Goal: Task Accomplishment & Management: Complete application form

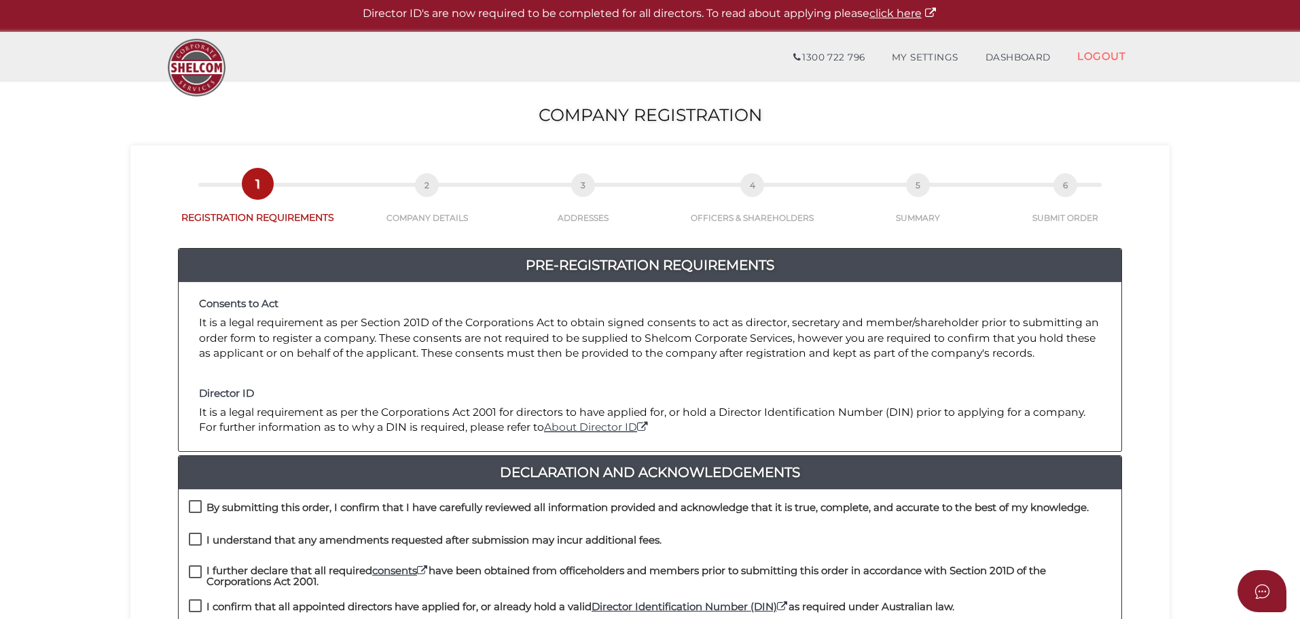
scroll to position [272, 0]
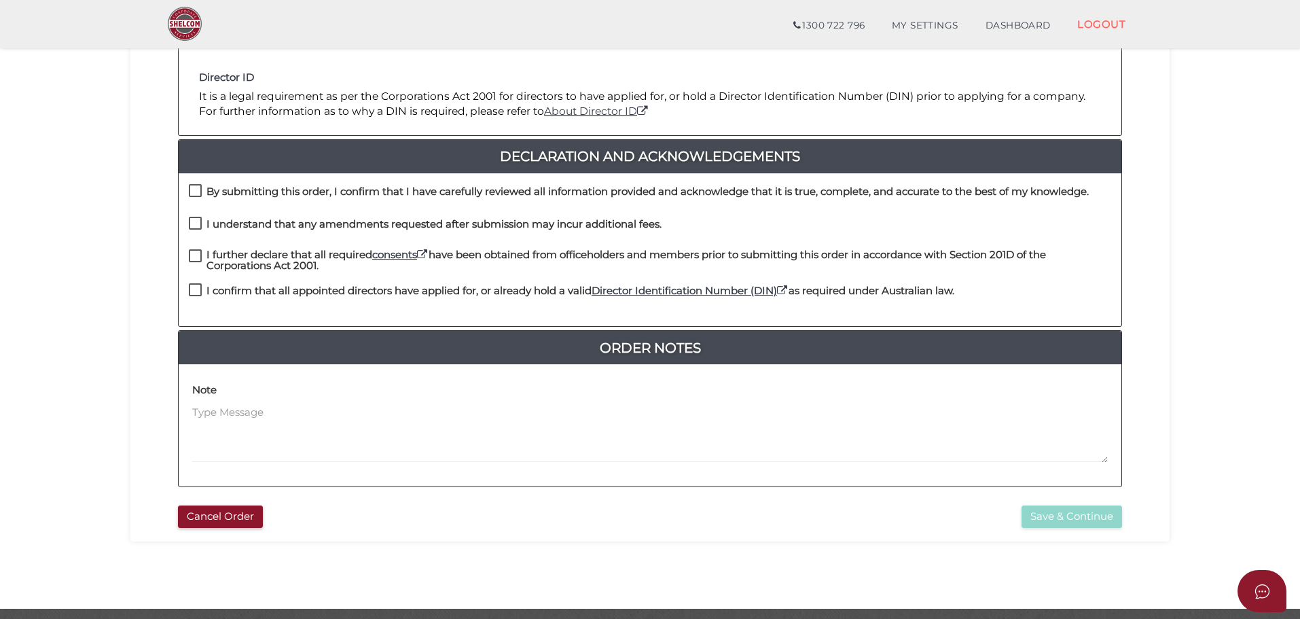
click at [194, 189] on label "By submitting this order, I confirm that I have carefully reviewed all informat…" at bounding box center [639, 194] width 900 height 17
checkbox input "true"
click at [198, 223] on label "I understand that any amendments requested after submission may incur additiona…" at bounding box center [425, 227] width 473 height 17
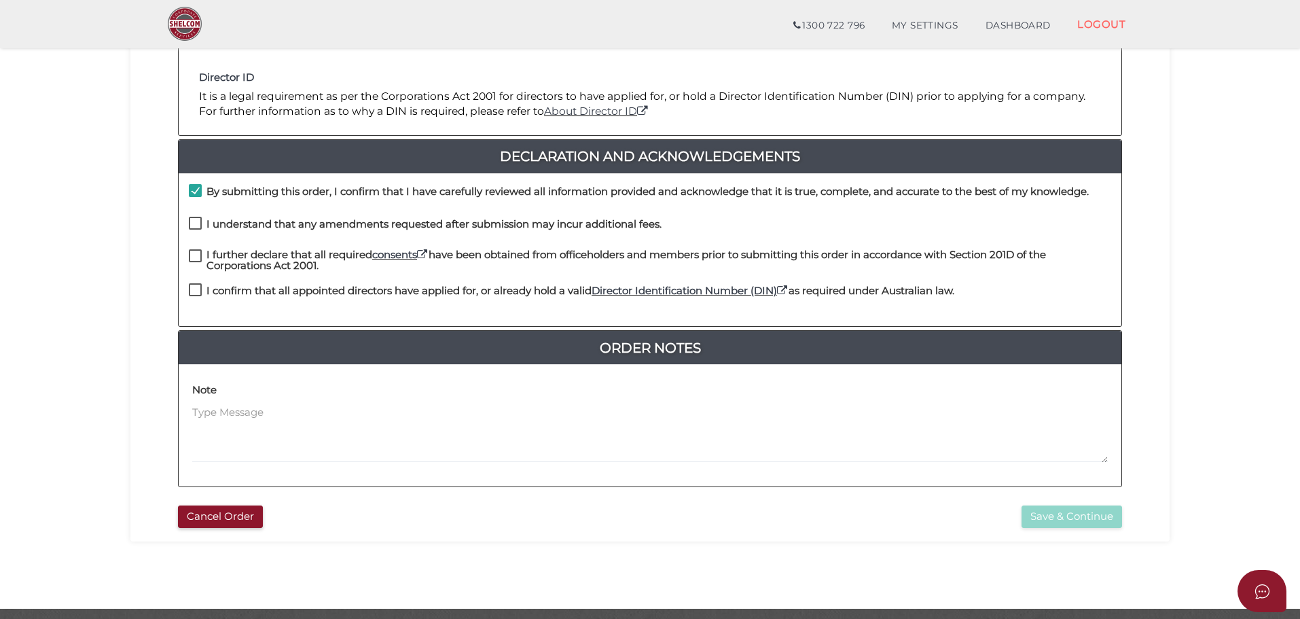
checkbox input "true"
click at [194, 255] on label "I further declare that all required consents have been obtained from officehold…" at bounding box center [650, 257] width 922 height 17
checkbox input "true"
click at [196, 289] on label "I confirm that all appointed directors have applied for, or already hold a vali…" at bounding box center [571, 293] width 765 height 17
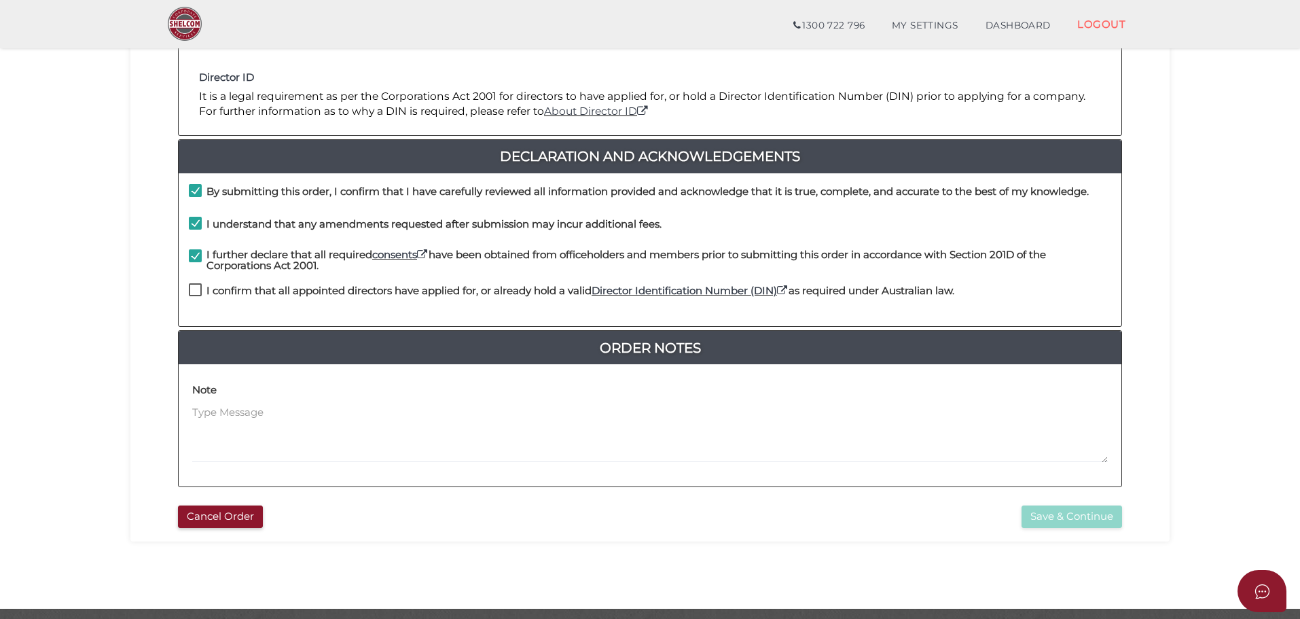
checkbox input "true"
